Goal: Task Accomplishment & Management: Manage account settings

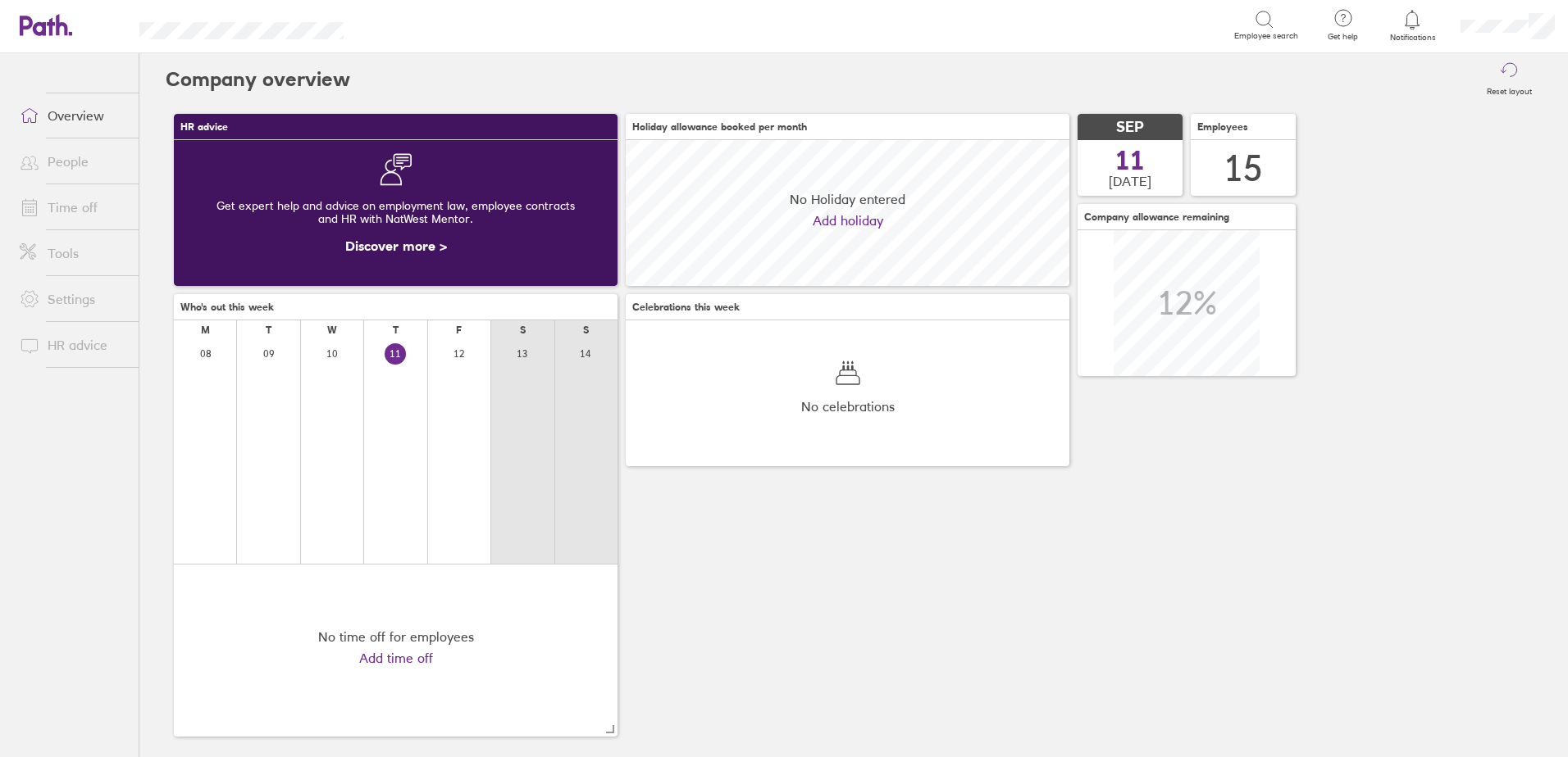
scroll to position [146, 444]
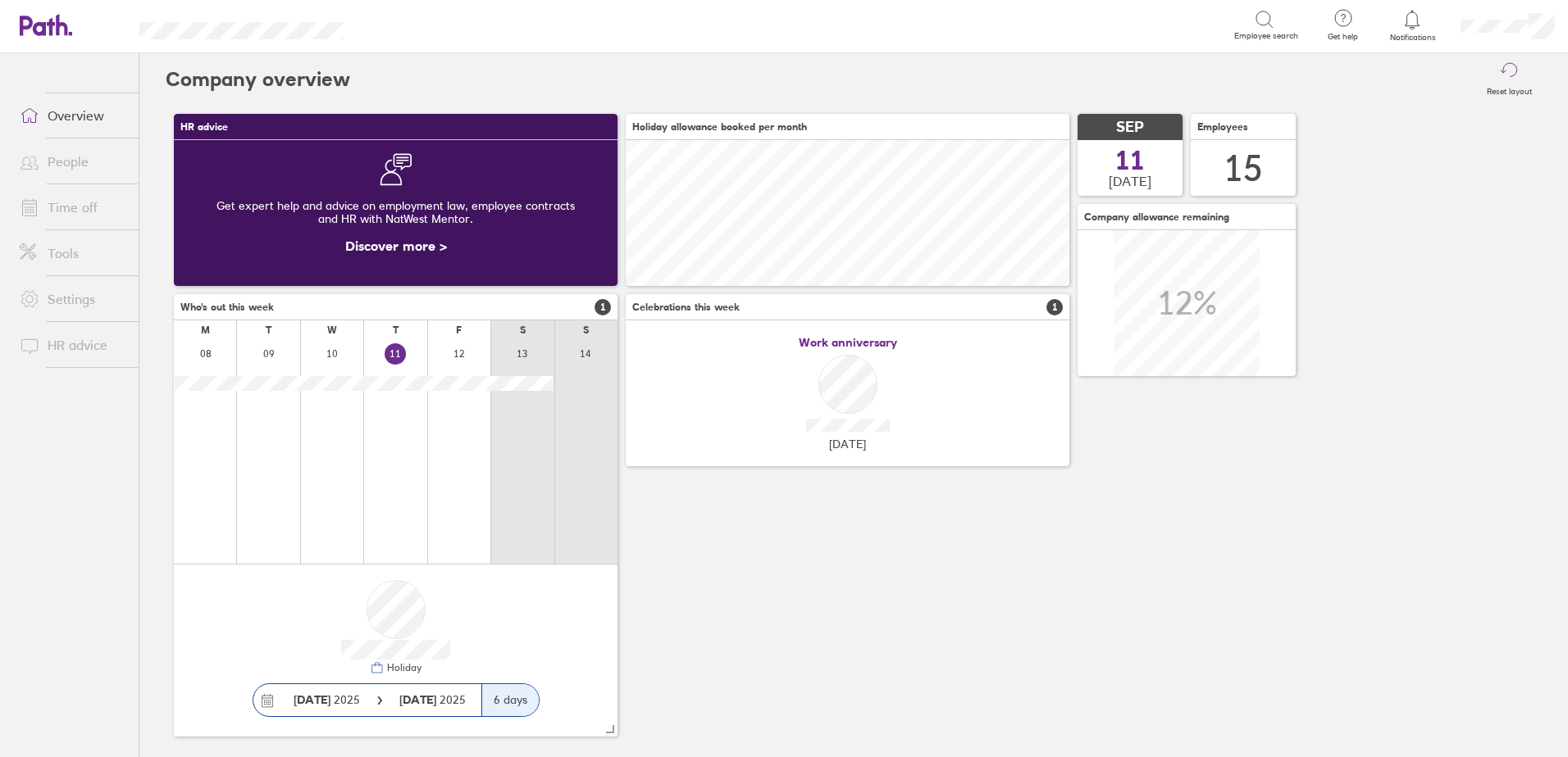
click at [80, 164] on link "People" at bounding box center [73, 161] width 132 height 33
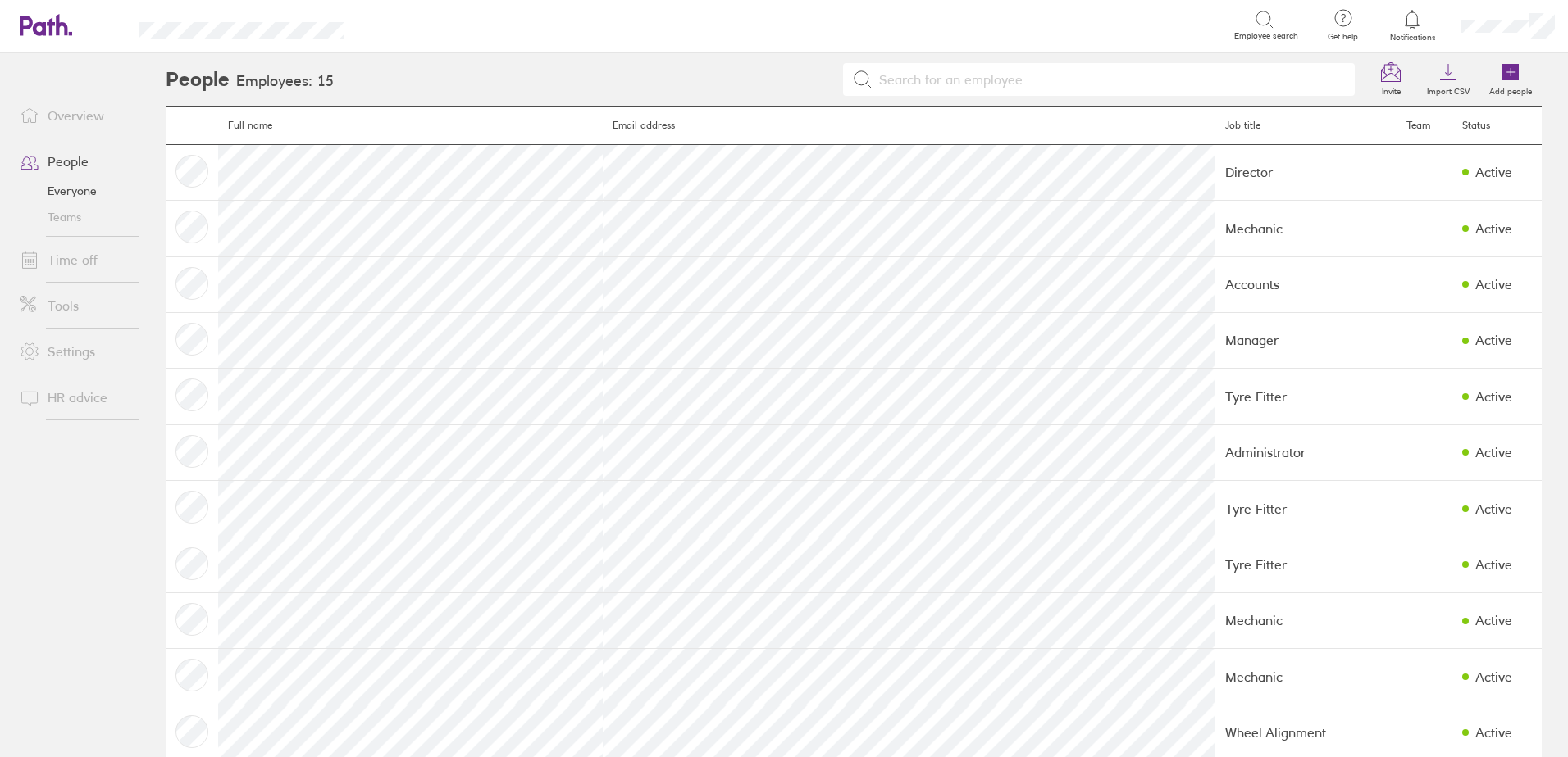
click at [70, 262] on link "Time off" at bounding box center [73, 260] width 132 height 33
